Goal: Task Accomplishment & Management: Manage account settings

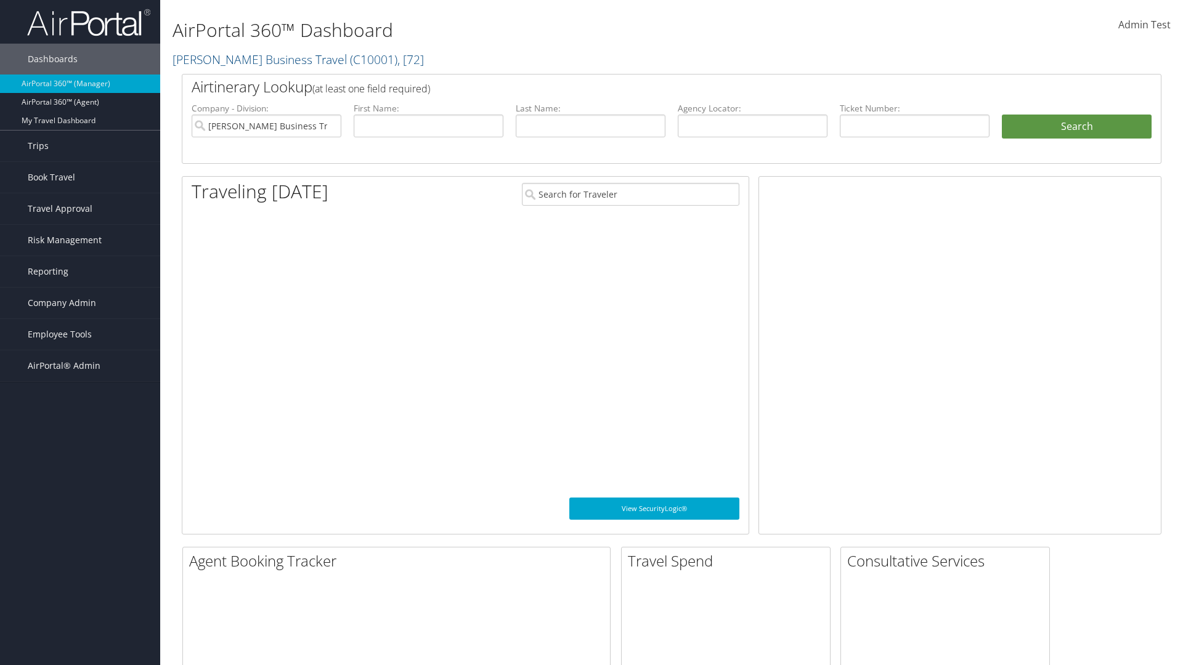
click at [80, 303] on span "Company Admin" at bounding box center [62, 303] width 68 height 31
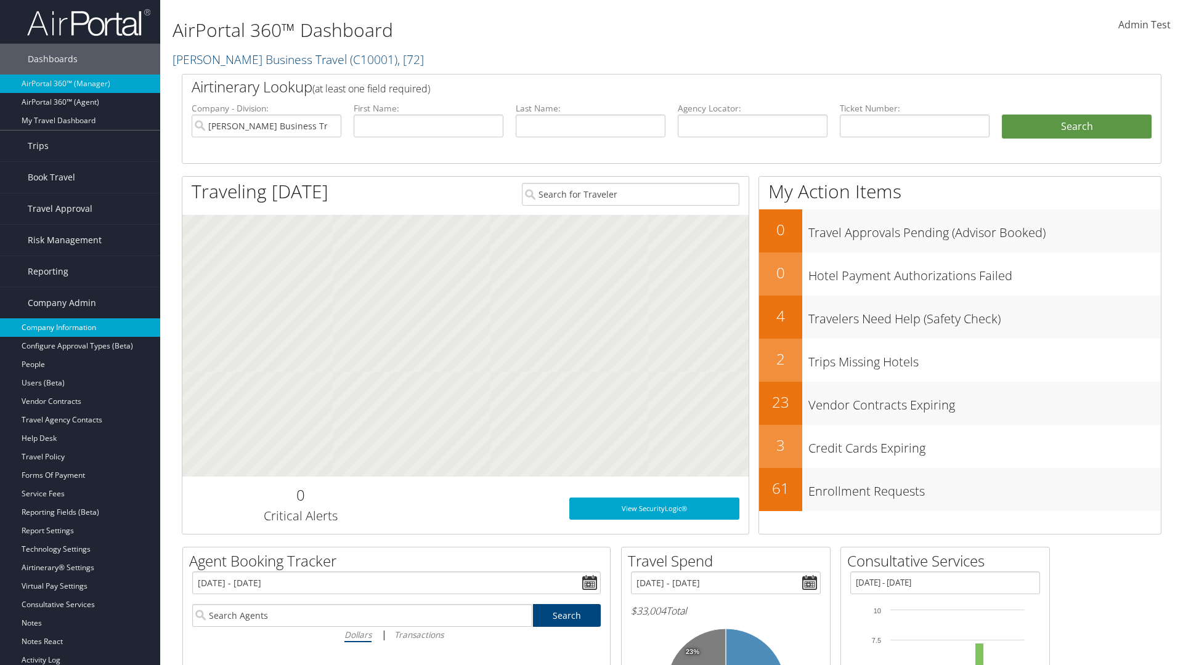
click at [80, 328] on link "Company Information" at bounding box center [80, 327] width 160 height 18
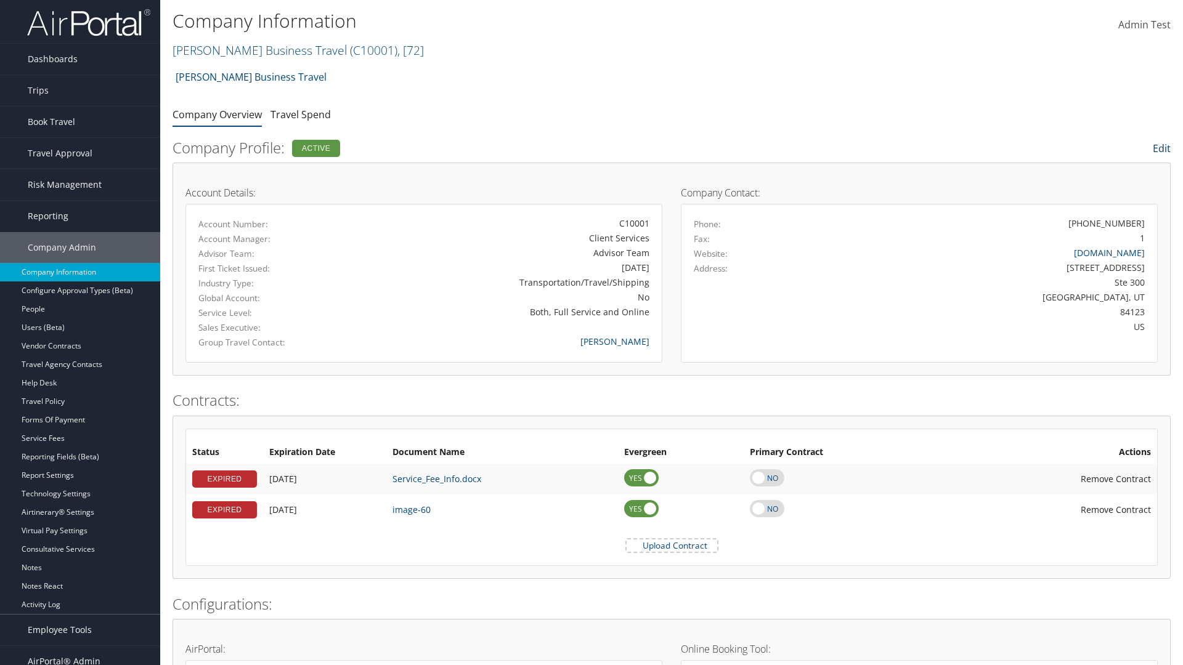
click at [1160, 148] on link "Edit" at bounding box center [1161, 149] width 18 height 14
select select
